Goal: Task Accomplishment & Management: Manage account settings

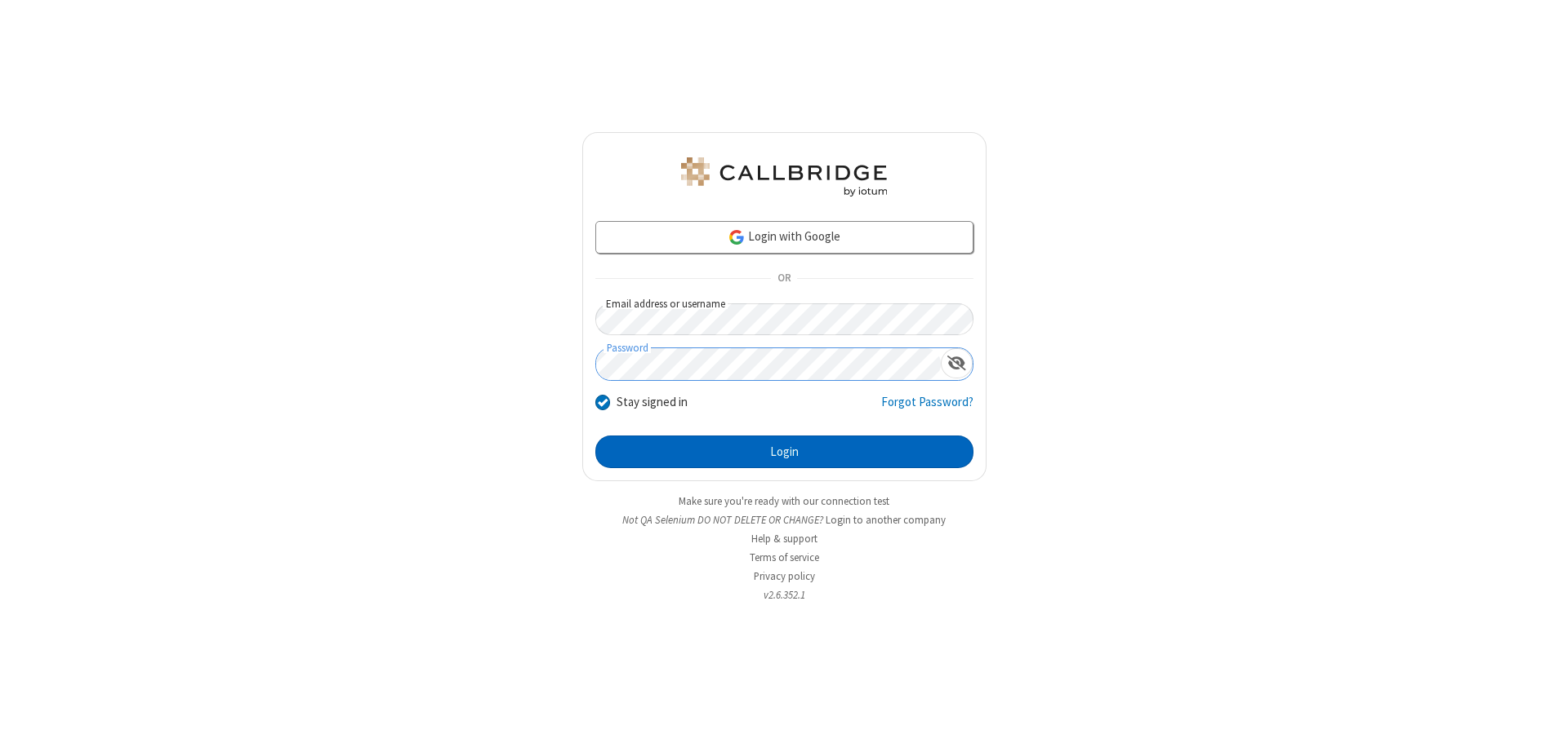
click at [784, 452] on button "Login" at bounding box center [784, 452] width 378 height 32
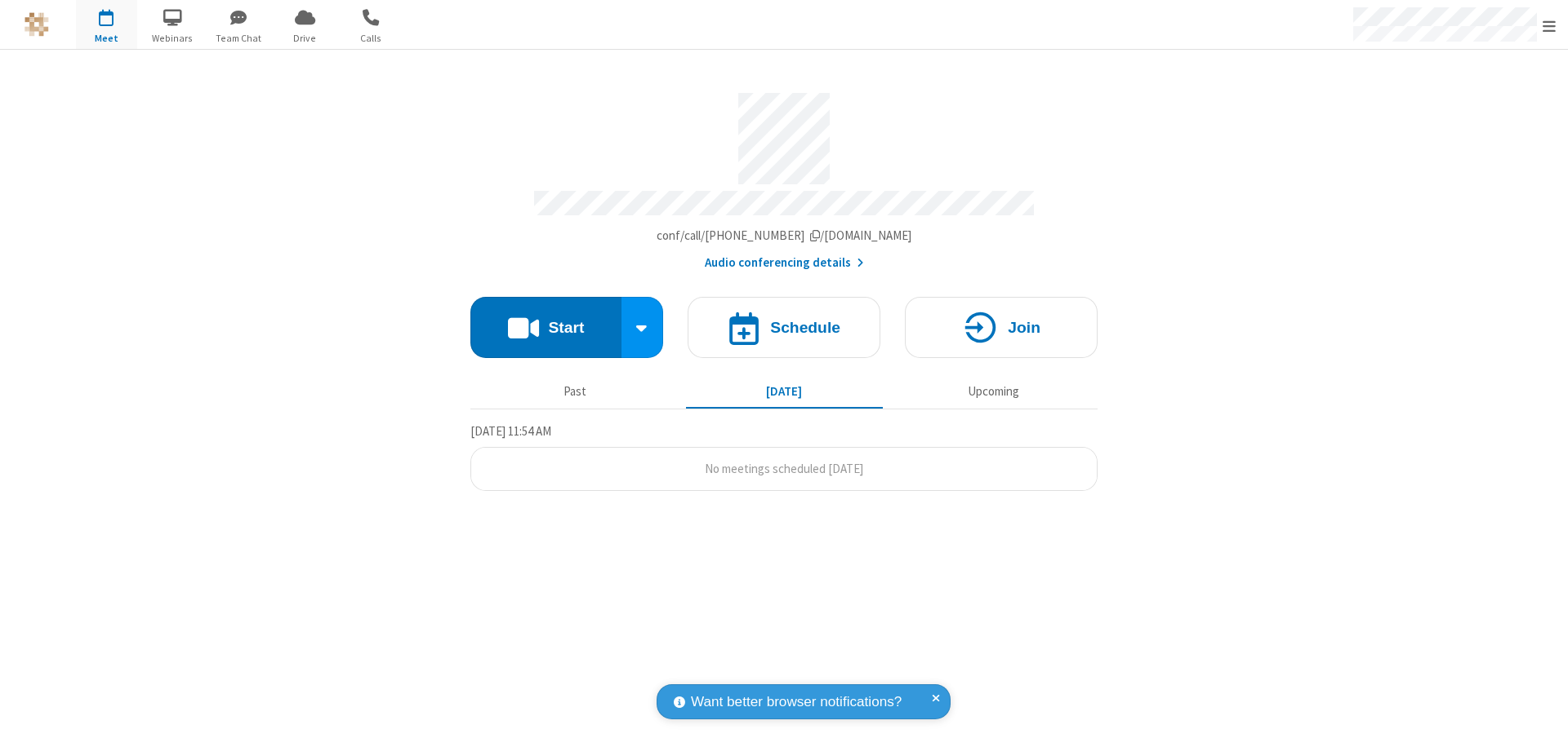
click at [1548, 25] on span "Open menu" at bounding box center [1548, 25] width 13 height 17
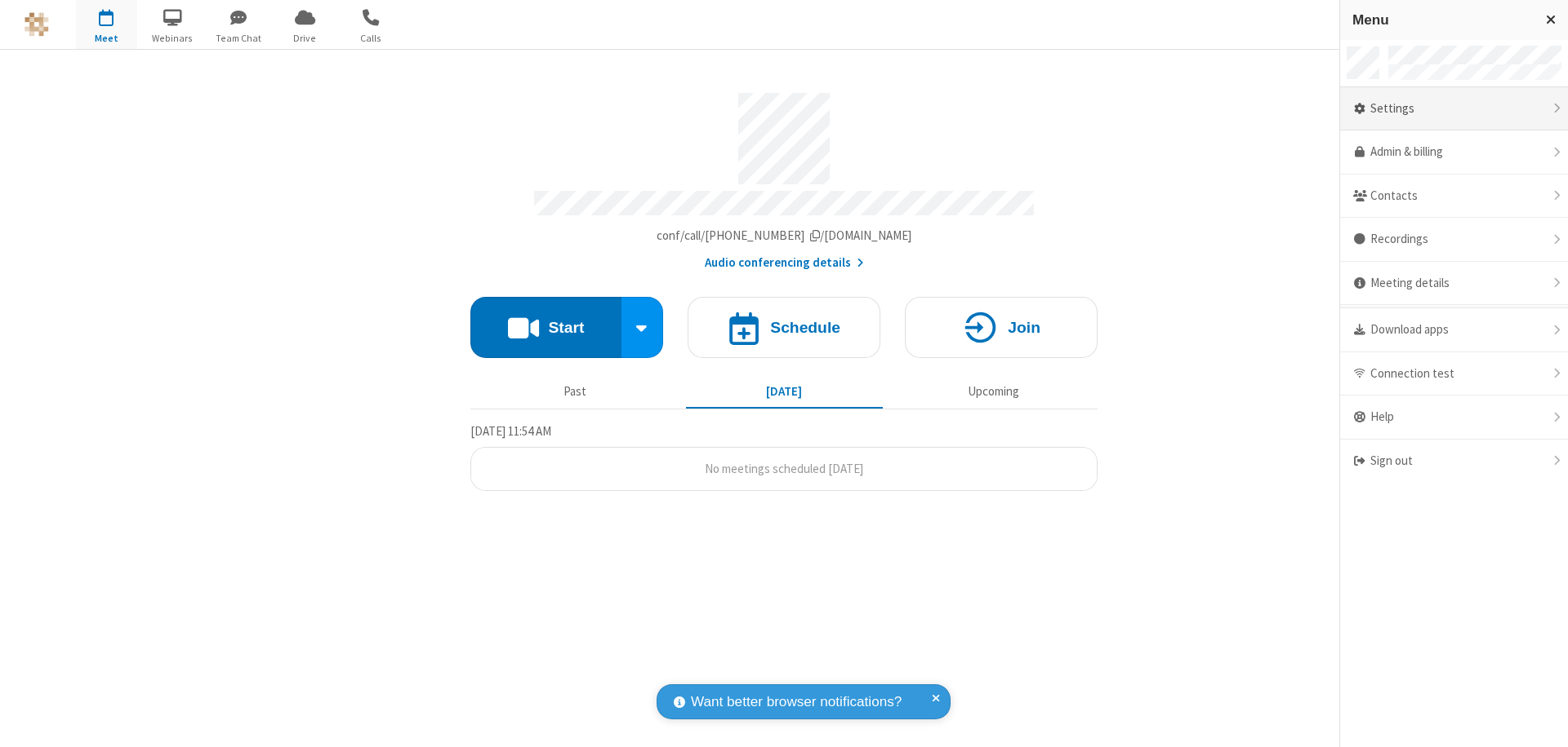
click at [1453, 108] on div "Settings" at bounding box center [1453, 109] width 227 height 44
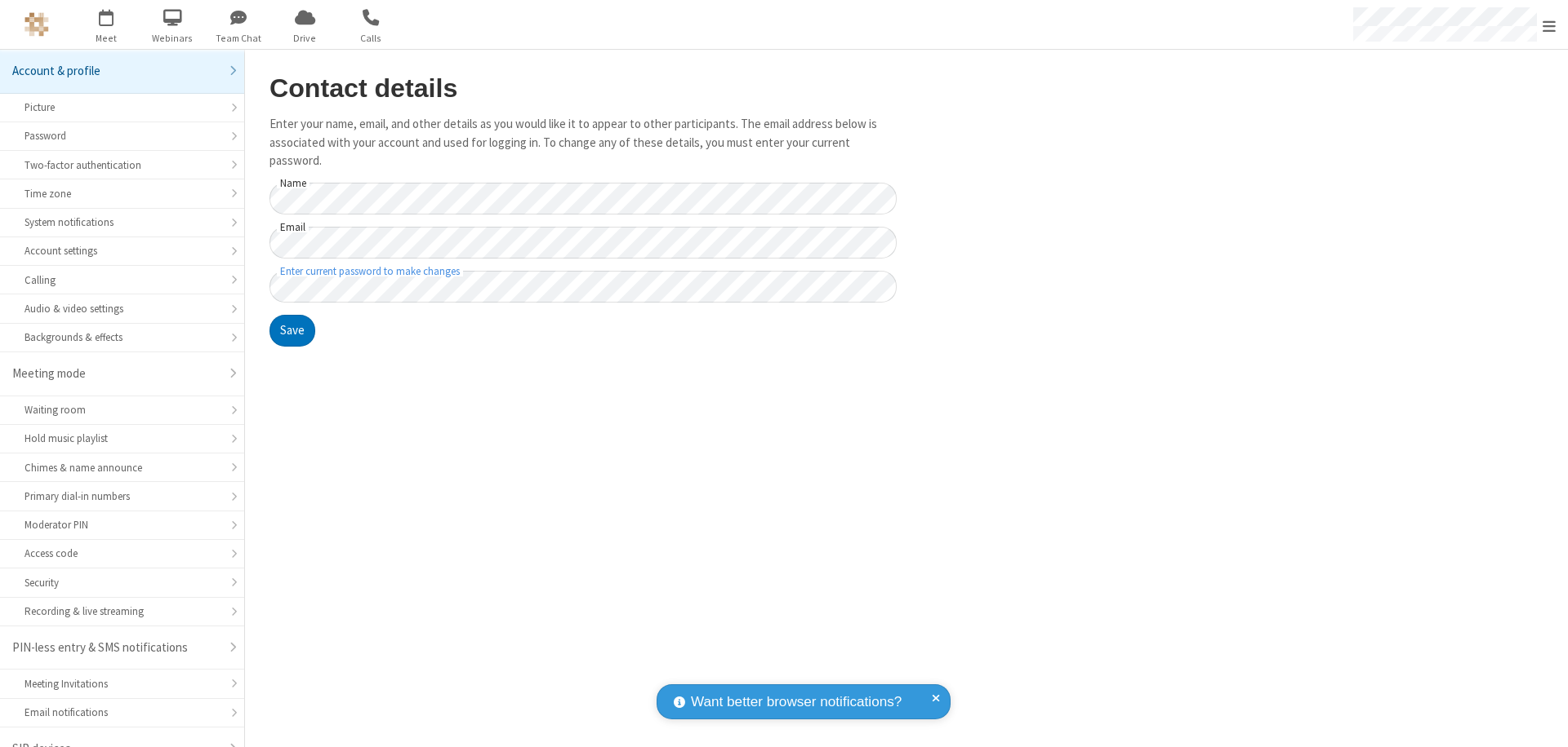
scroll to position [22, 0]
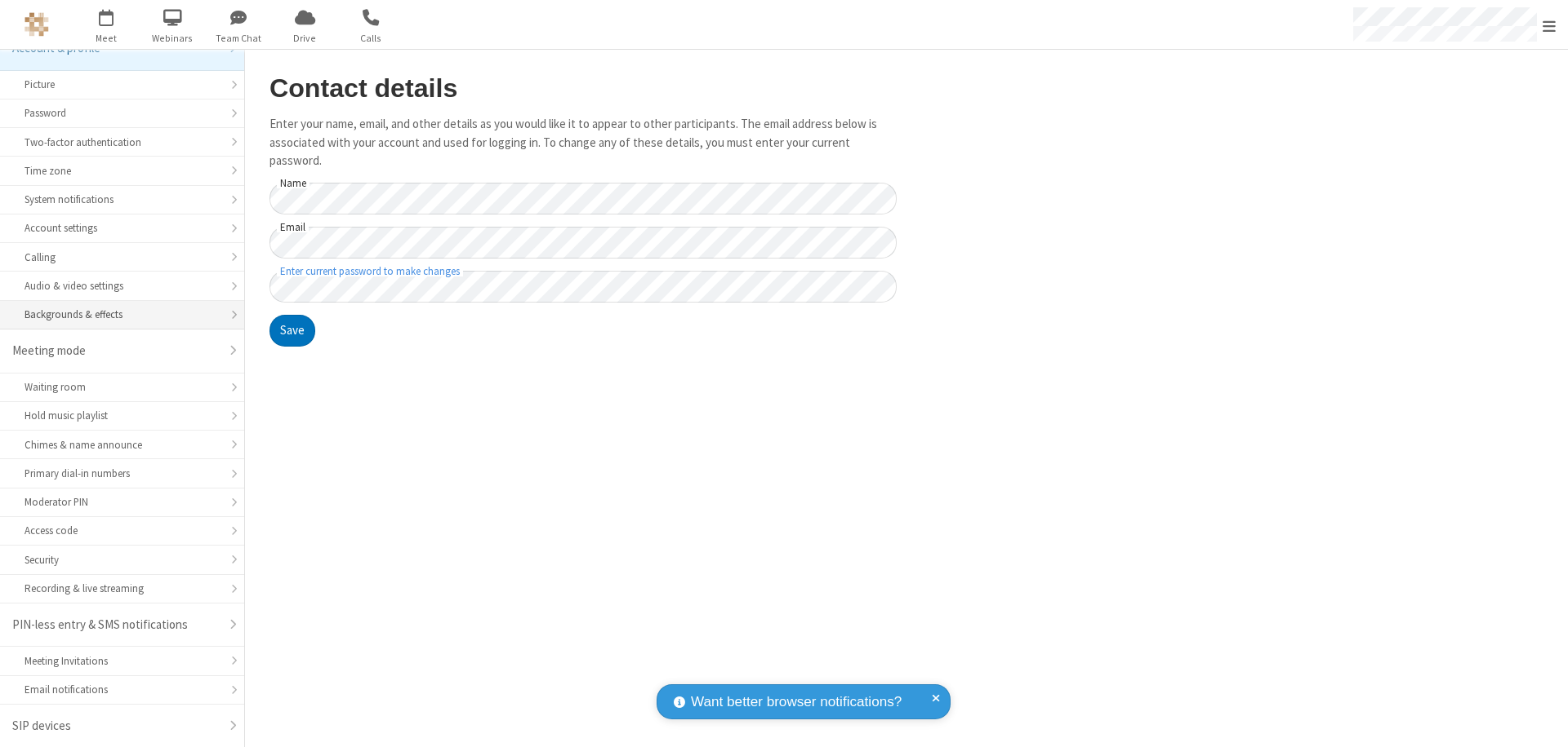
click at [116, 315] on div "Backgrounds & effects" at bounding box center [122, 315] width 195 height 16
